Goal: Information Seeking & Learning: Learn about a topic

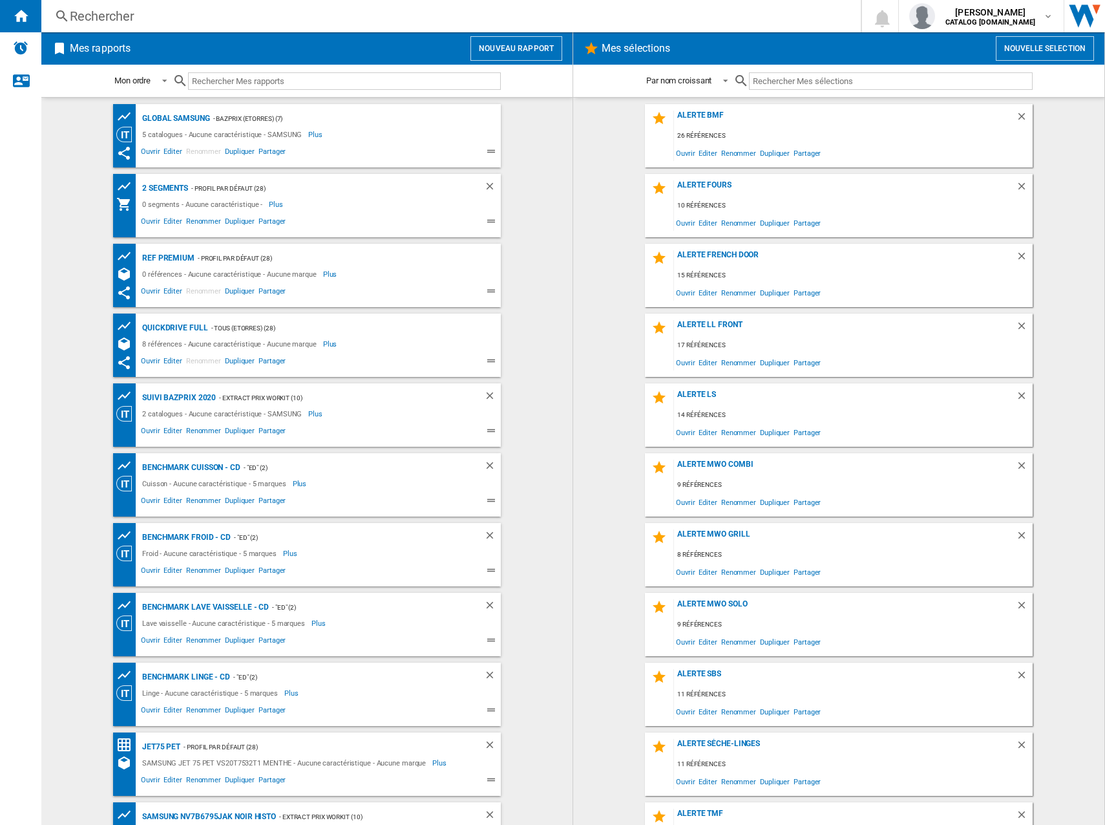
click at [147, 12] on div "Rechercher" at bounding box center [449, 16] width 758 height 18
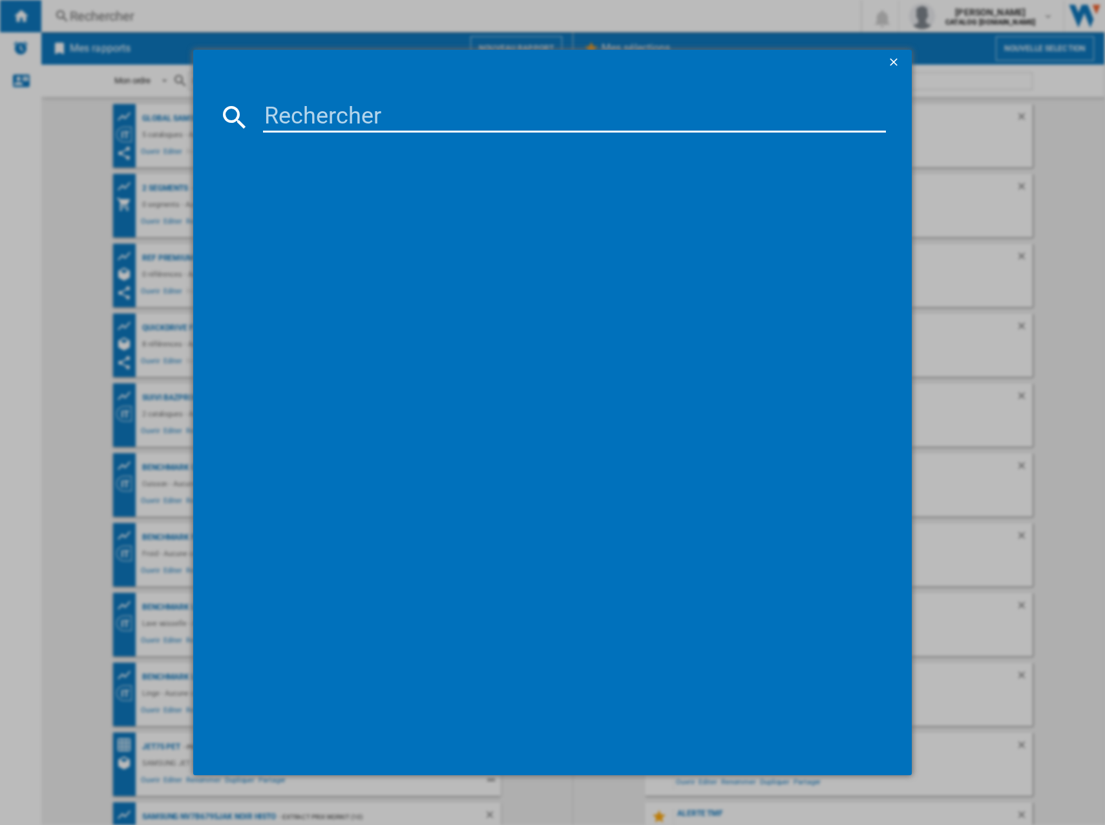
click at [342, 101] on input at bounding box center [574, 116] width 623 height 31
paste input "GSXE90EVDD"
type input "GSXE90EVDD"
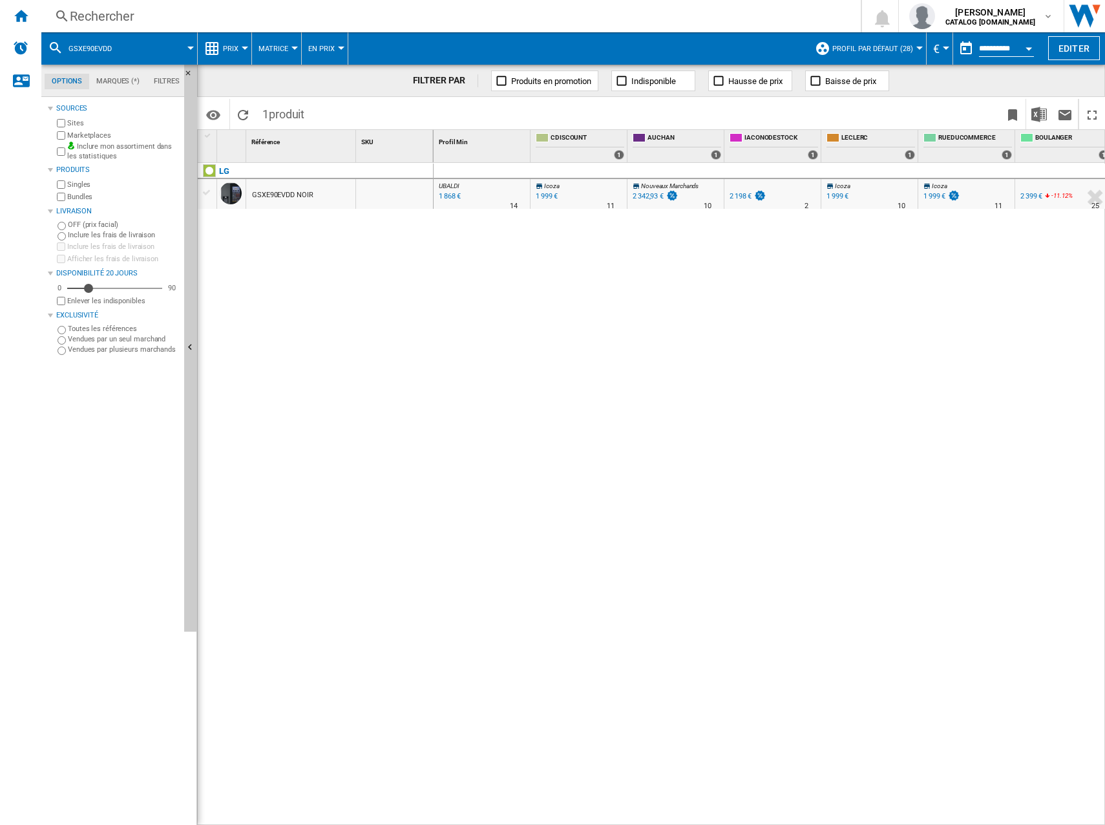
click at [243, 55] on button "Prix" at bounding box center [234, 48] width 22 height 32
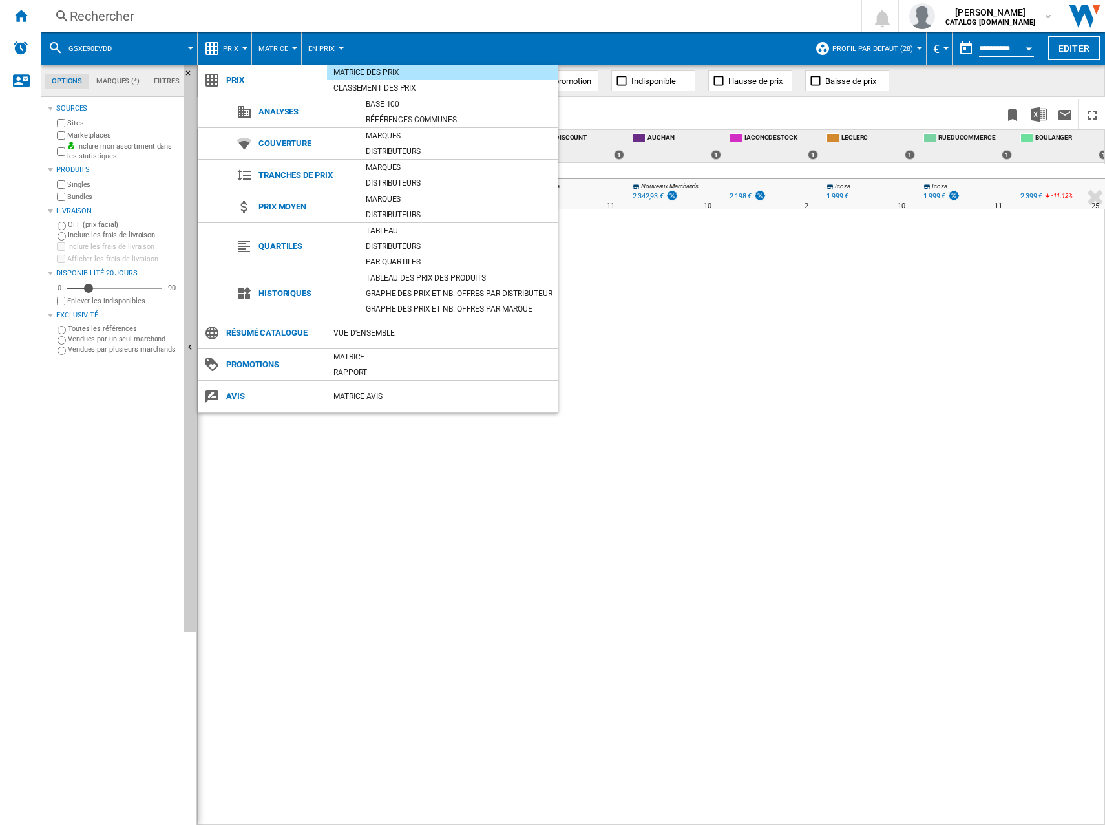
drag, startPoint x: 436, startPoint y: 292, endPoint x: 442, endPoint y: 282, distance: 11.3
click at [437, 292] on div "Graphe des prix et nb. offres par distributeur" at bounding box center [458, 293] width 199 height 13
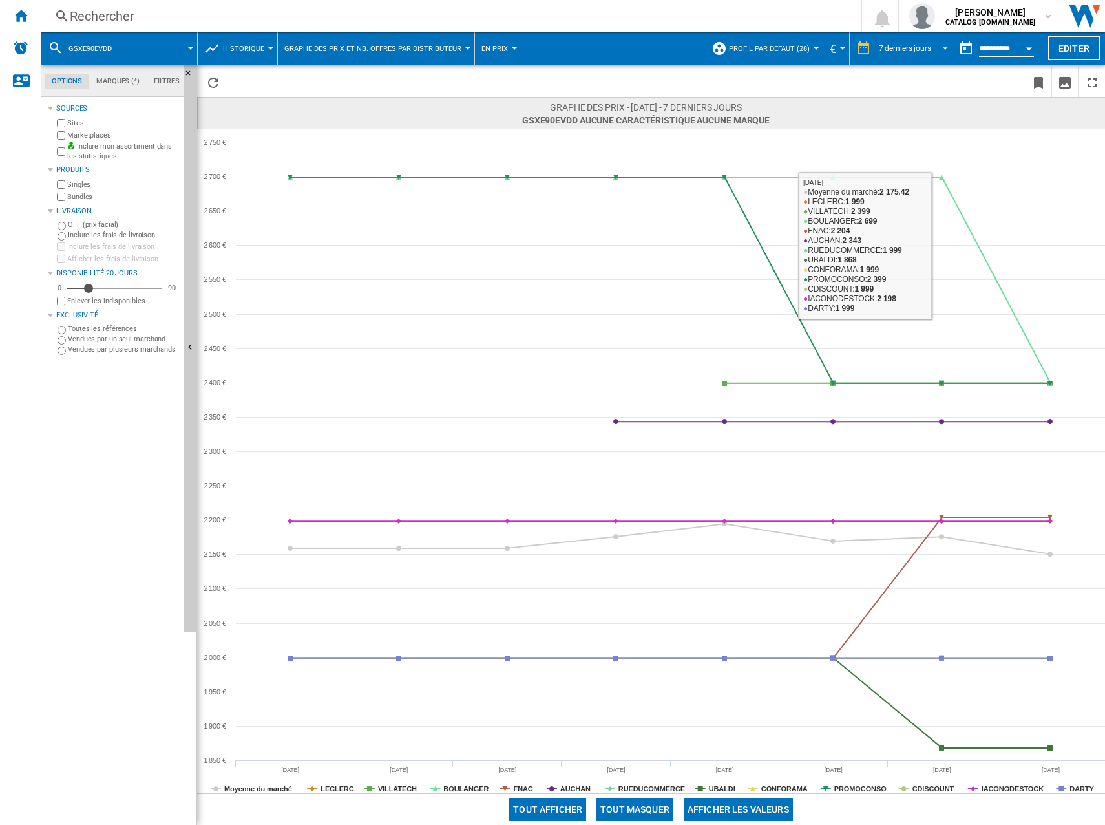
click at [926, 50] on div "7 derniers jours" at bounding box center [905, 48] width 52 height 9
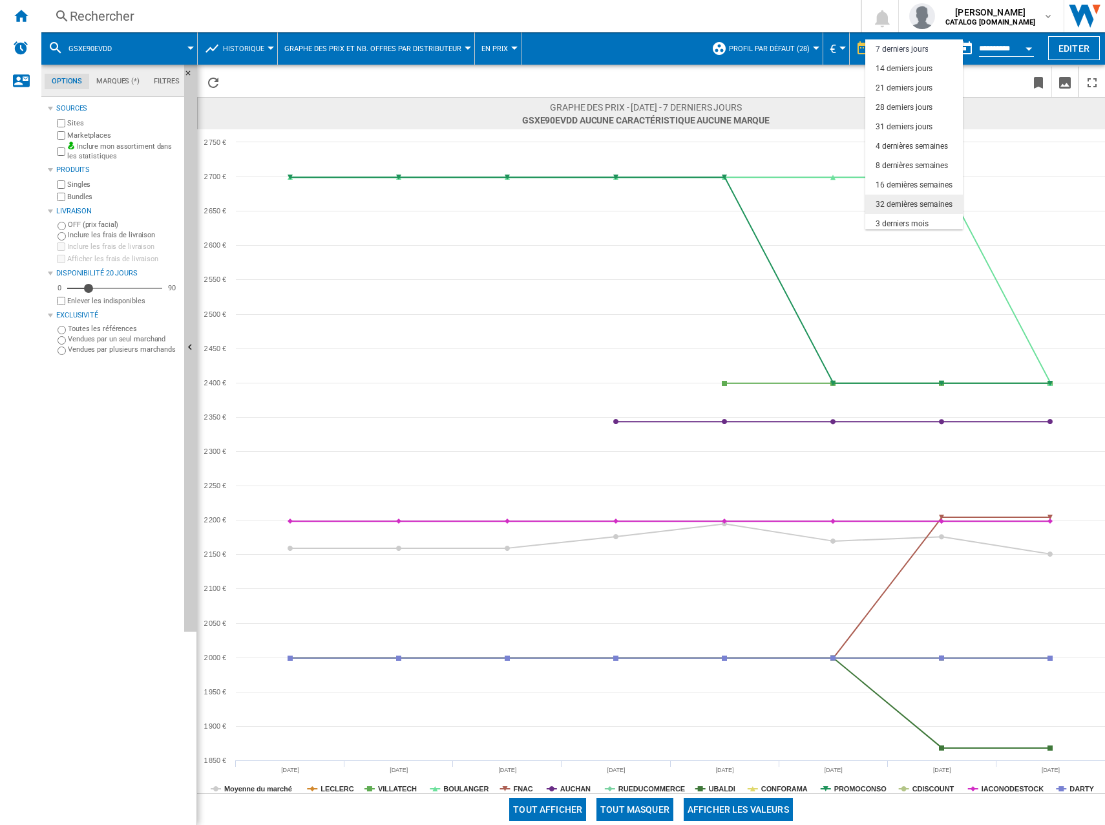
scroll to position [81, 0]
click at [922, 176] on div "6 derniers mois" at bounding box center [902, 181] width 53 height 11
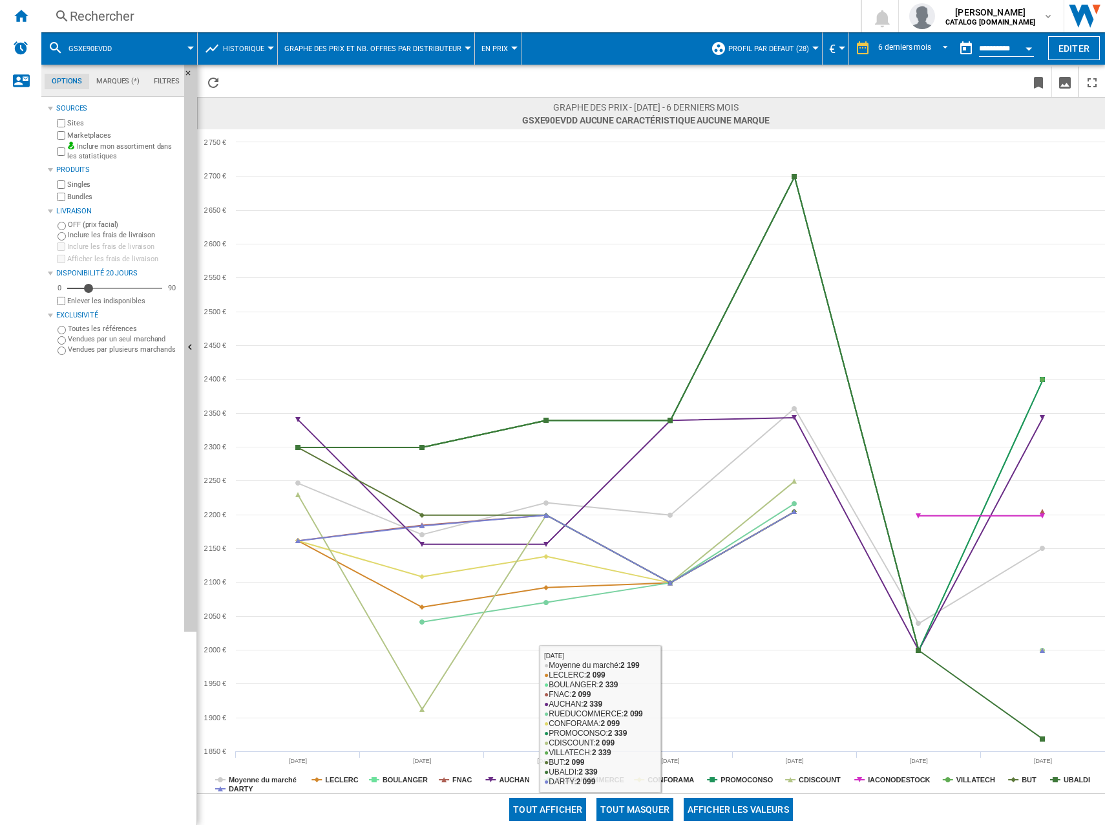
click at [648, 805] on button "Tout masquer" at bounding box center [635, 809] width 77 height 23
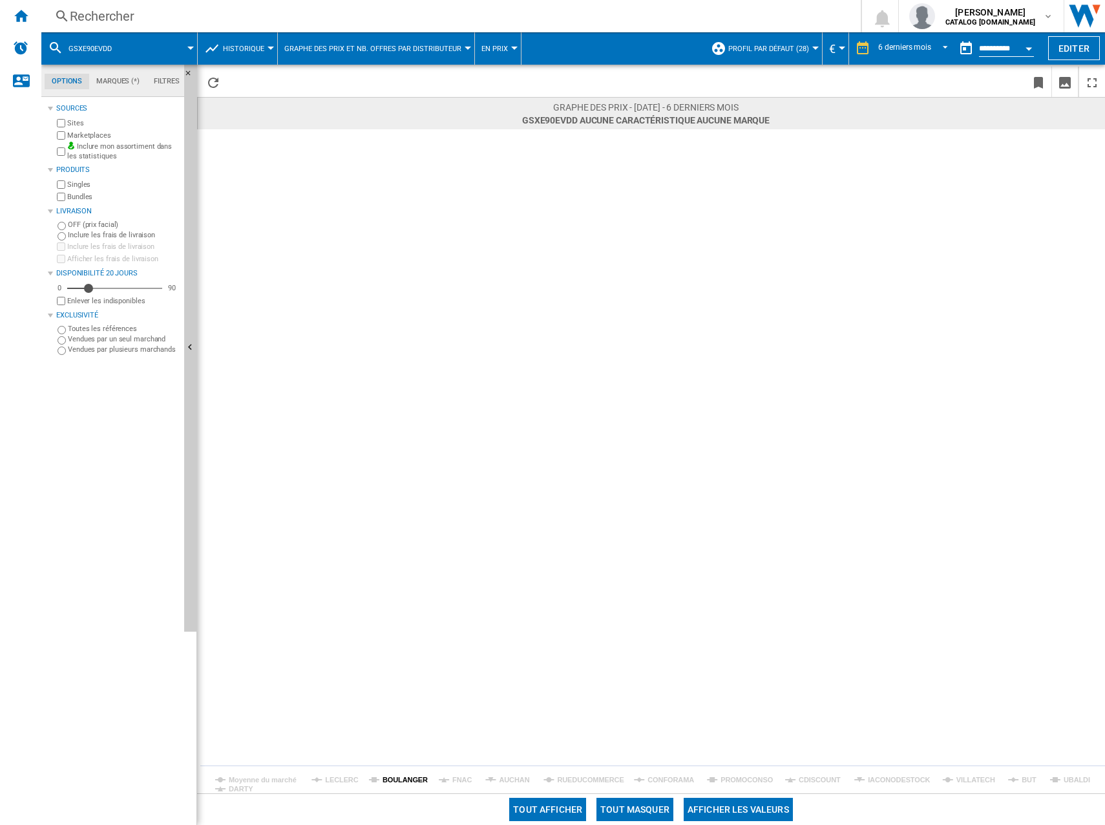
click at [402, 780] on tspan "BOULANGER" at bounding box center [405, 780] width 45 height 8
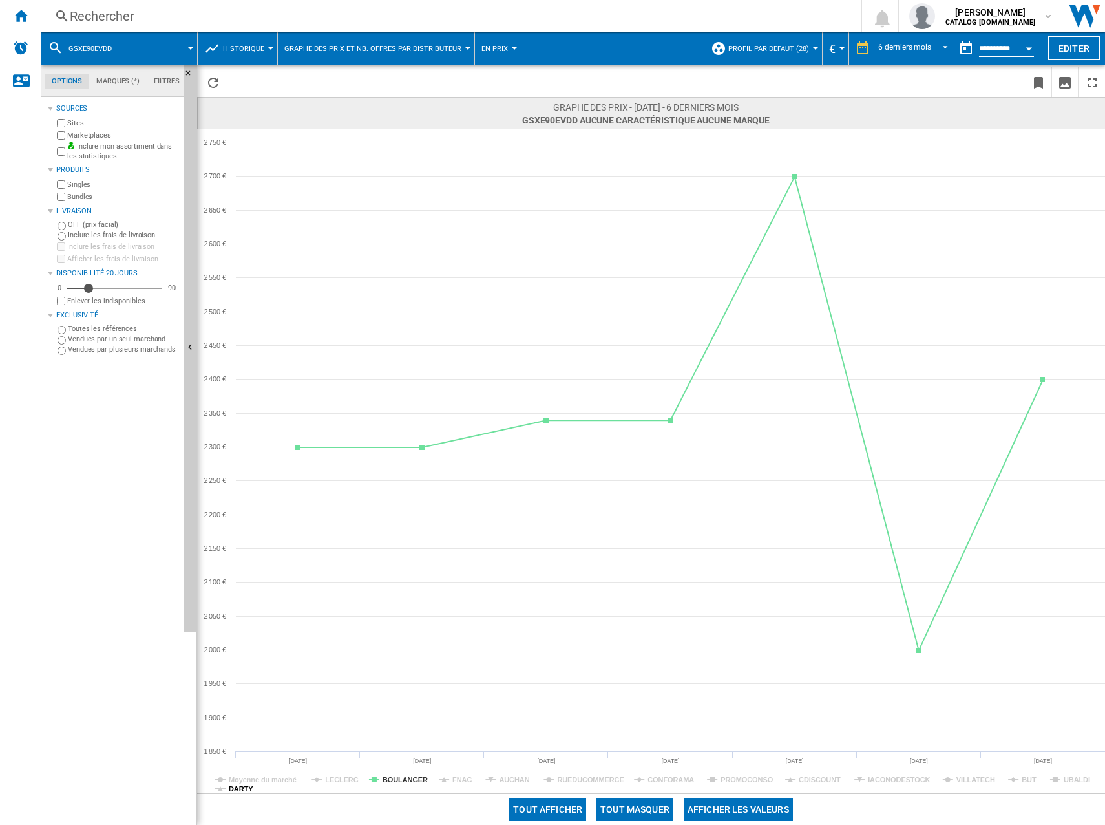
click at [250, 791] on tspan "DARTY" at bounding box center [241, 789] width 25 height 8
click at [132, 50] on span at bounding box center [160, 48] width 61 height 32
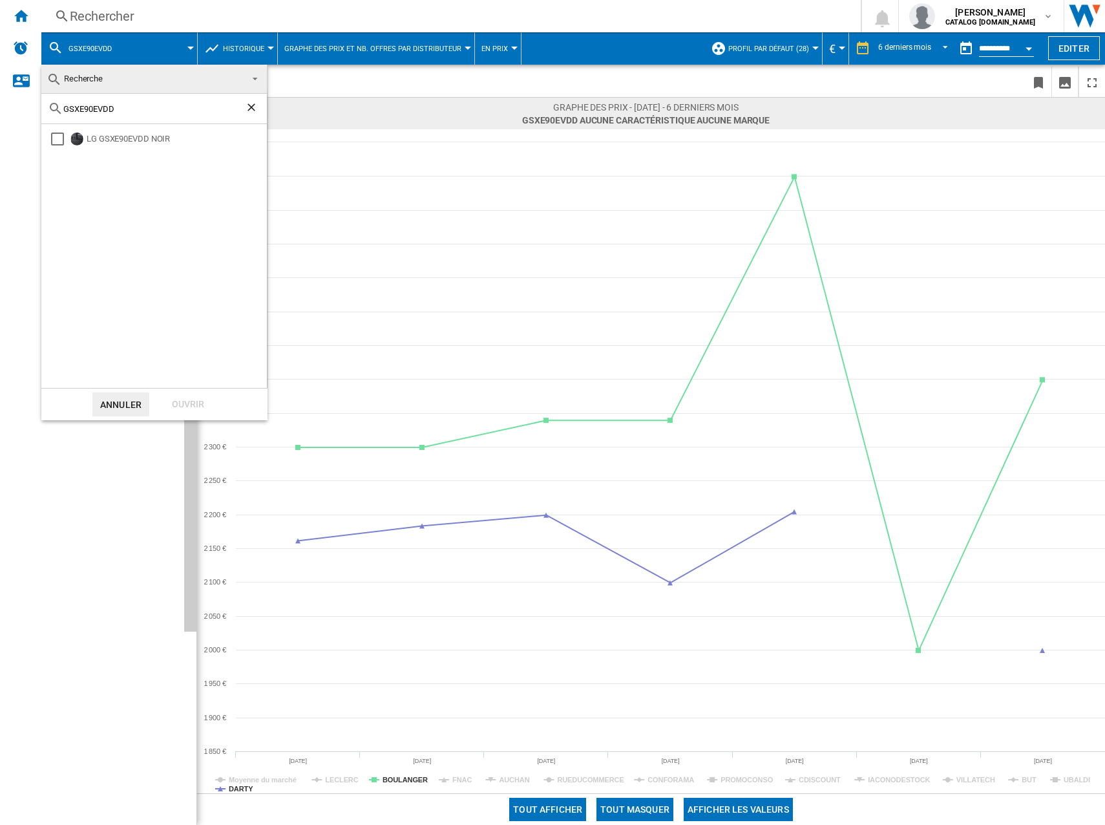
click at [253, 104] on ng-md-icon "Effacer la recherche" at bounding box center [253, 109] width 16 height 16
click at [187, 21] on md-backdrop at bounding box center [552, 412] width 1105 height 825
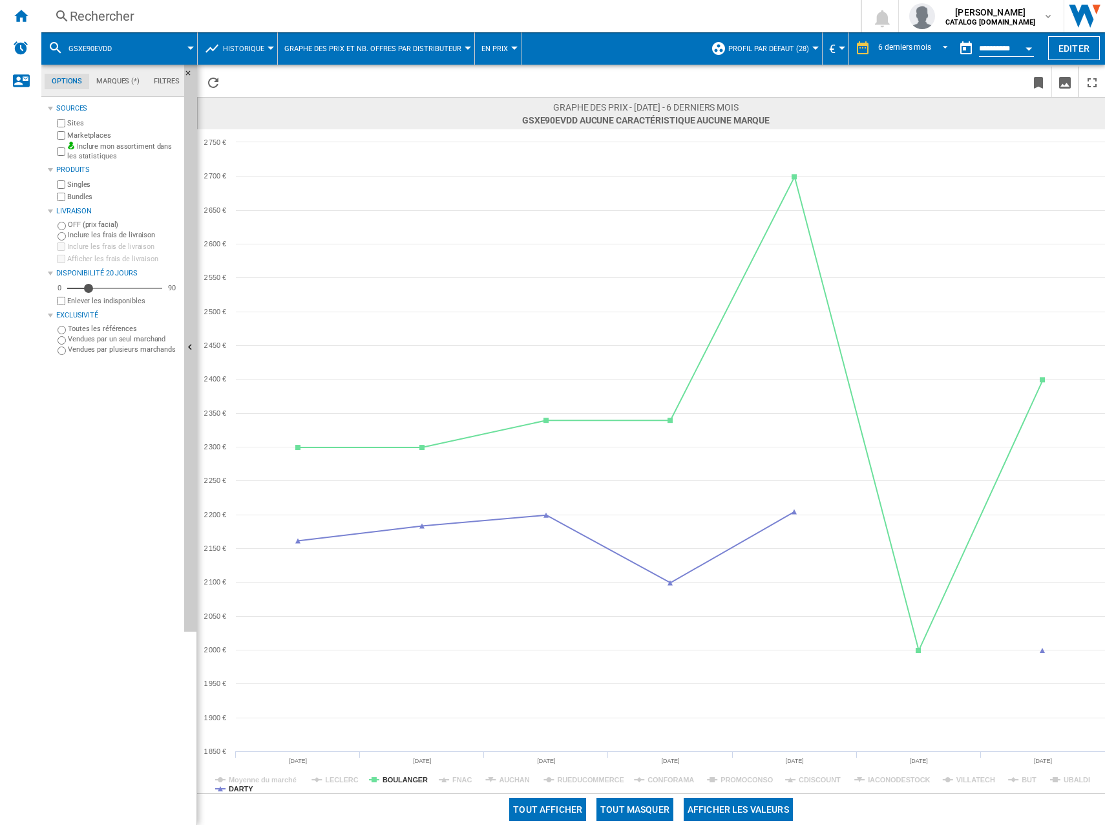
click at [87, 12] on div "Rechercher" at bounding box center [449, 16] width 758 height 18
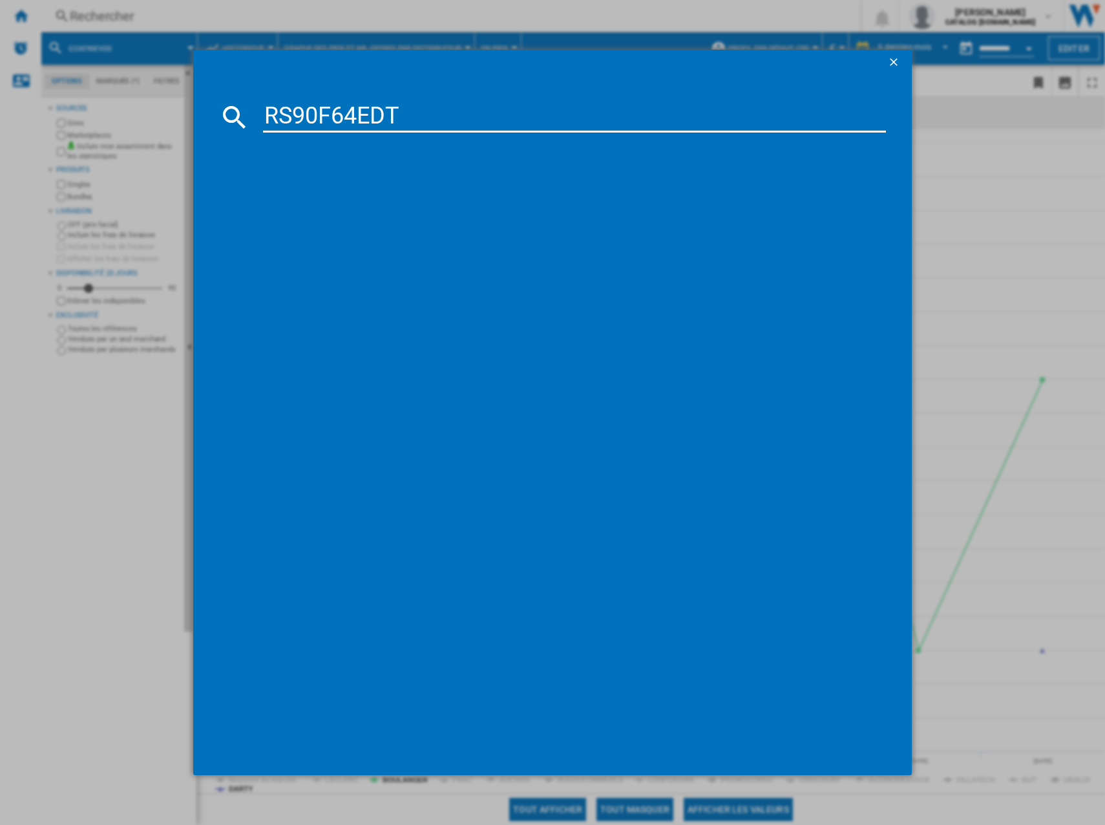
type input "RS90F64EDT"
click at [383, 195] on div "SAMSUNG RS90F64EDTEF ARGENT" at bounding box center [562, 200] width 610 height 13
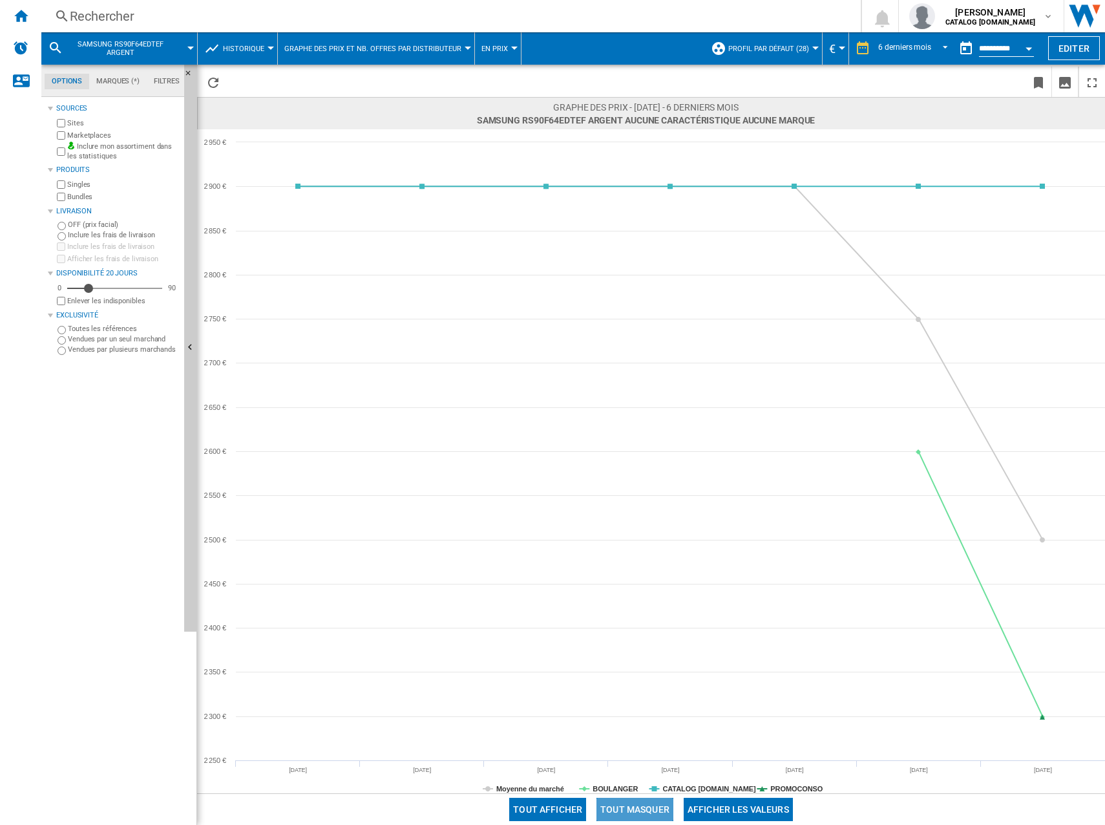
click at [630, 802] on button "Tout masquer" at bounding box center [635, 809] width 77 height 23
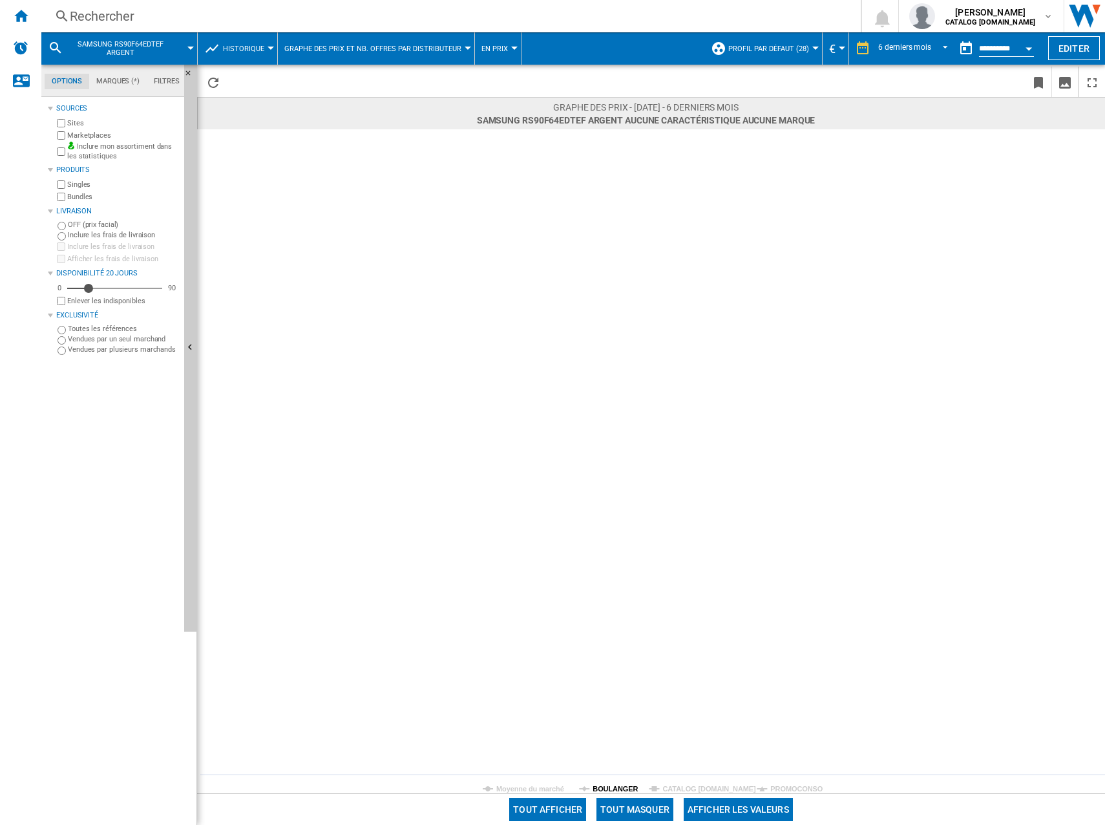
click at [613, 792] on tspan "BOULANGER" at bounding box center [615, 789] width 45 height 8
